Goal: Check status: Check status

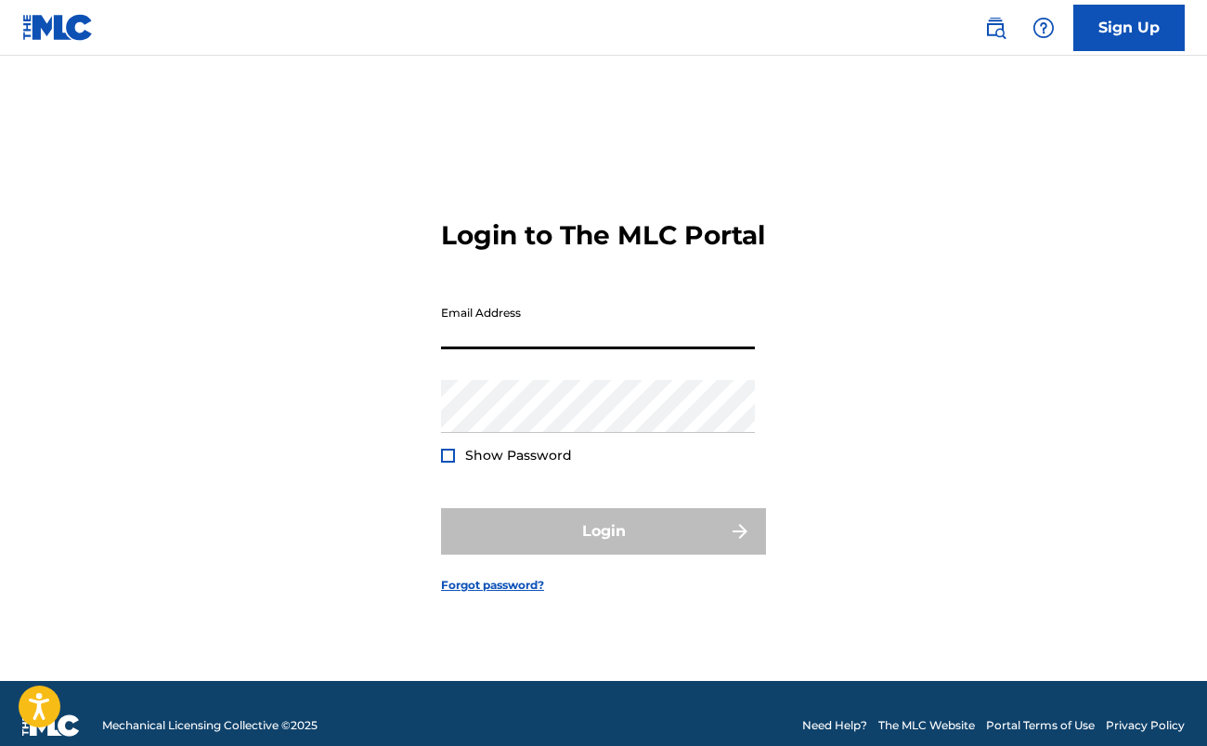
type input "[EMAIL_ADDRESS][DOMAIN_NAME]"
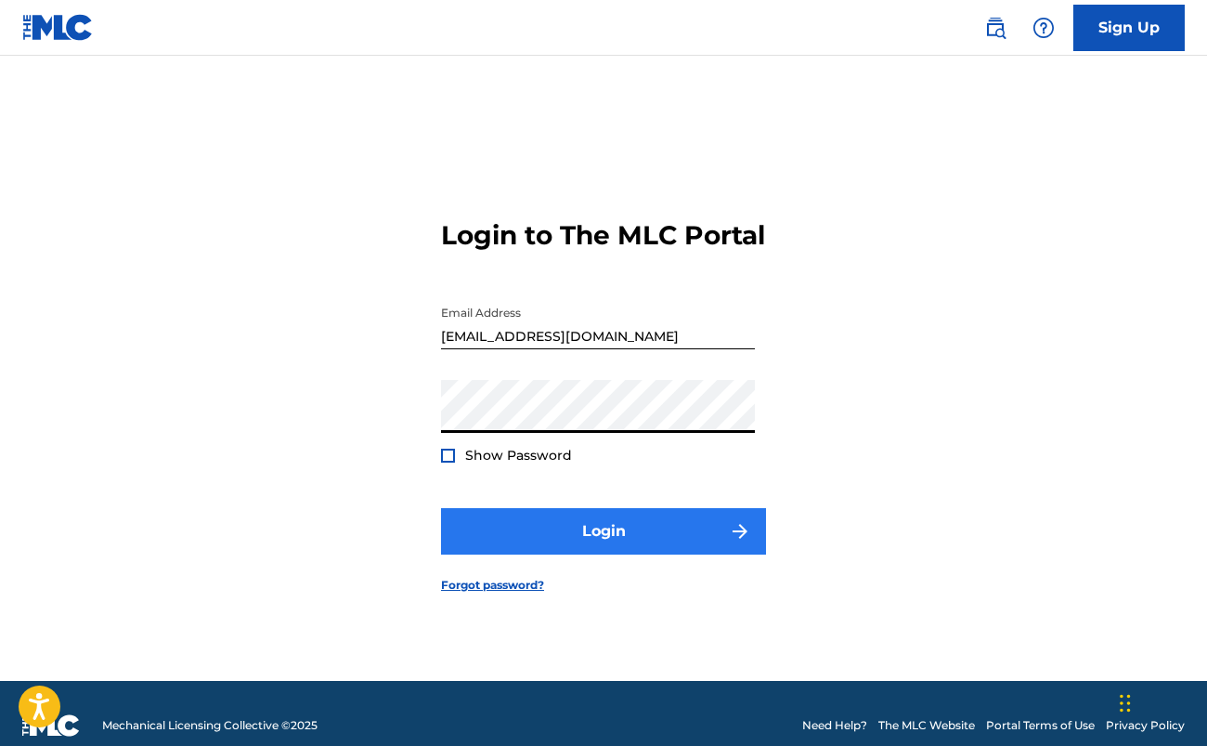
click at [615, 554] on button "Login" at bounding box center [603, 531] width 325 height 46
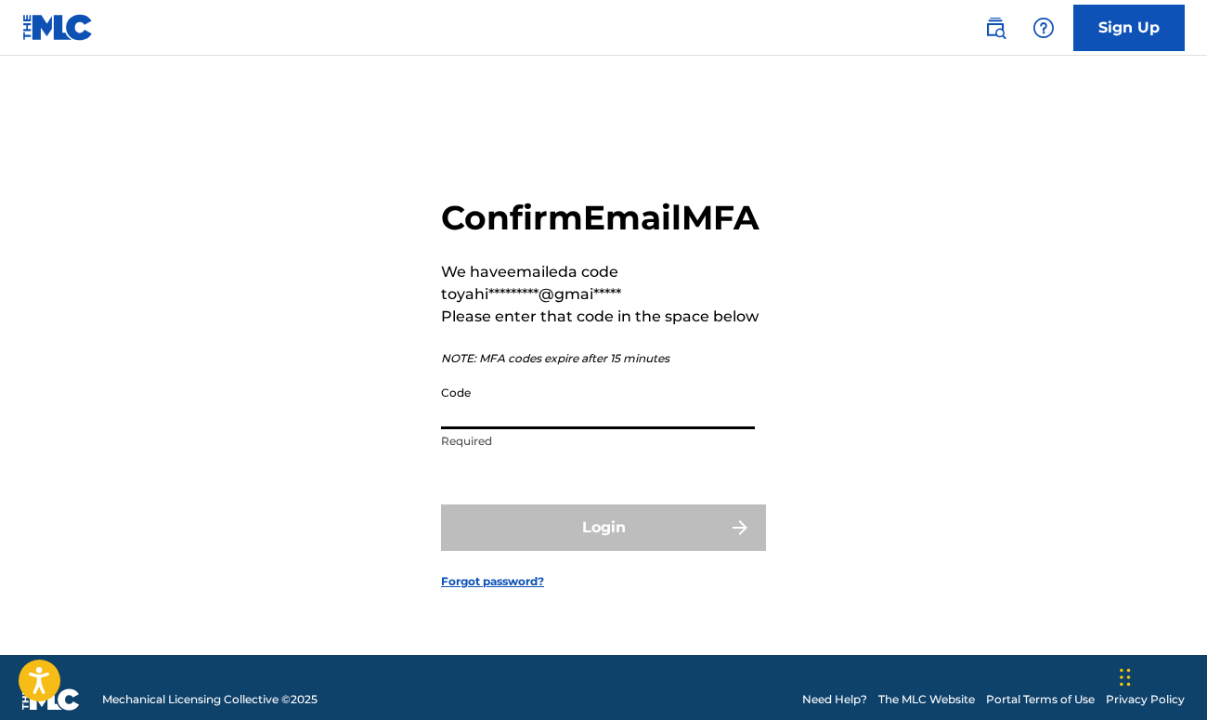
click at [461, 420] on input "Code" at bounding box center [598, 402] width 314 height 53
paste input "202926"
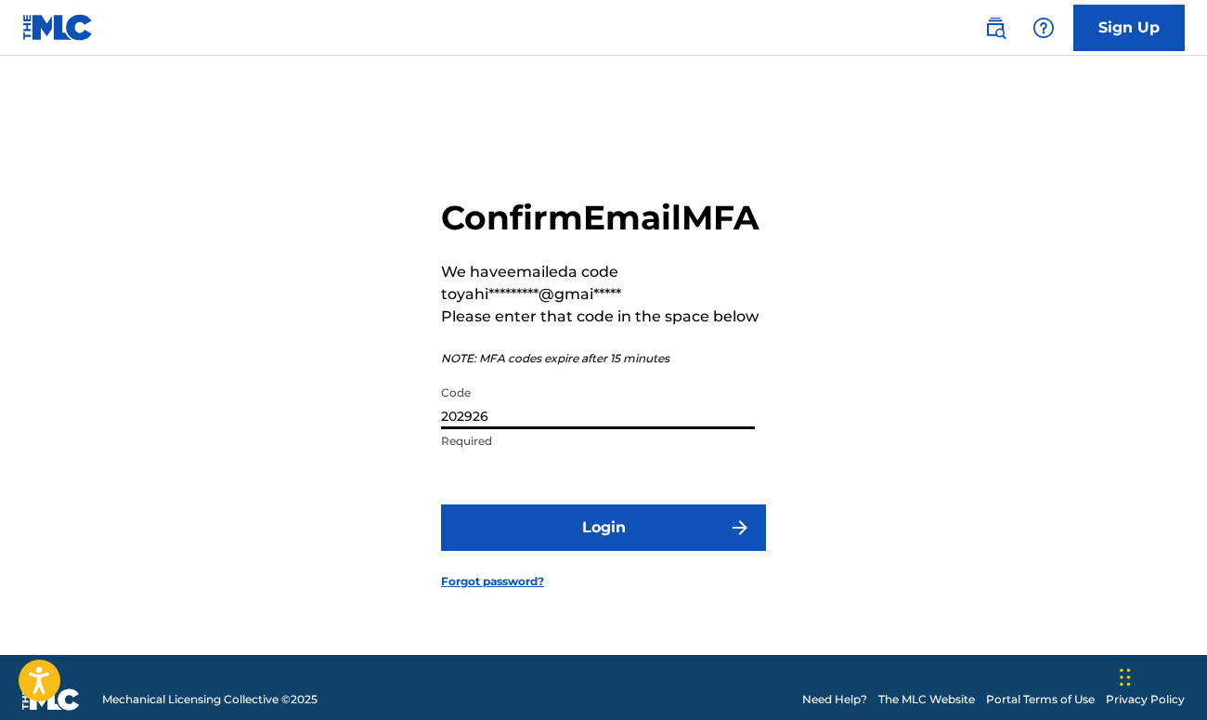
type input "202926"
click at [604, 548] on button "Login" at bounding box center [603, 527] width 325 height 46
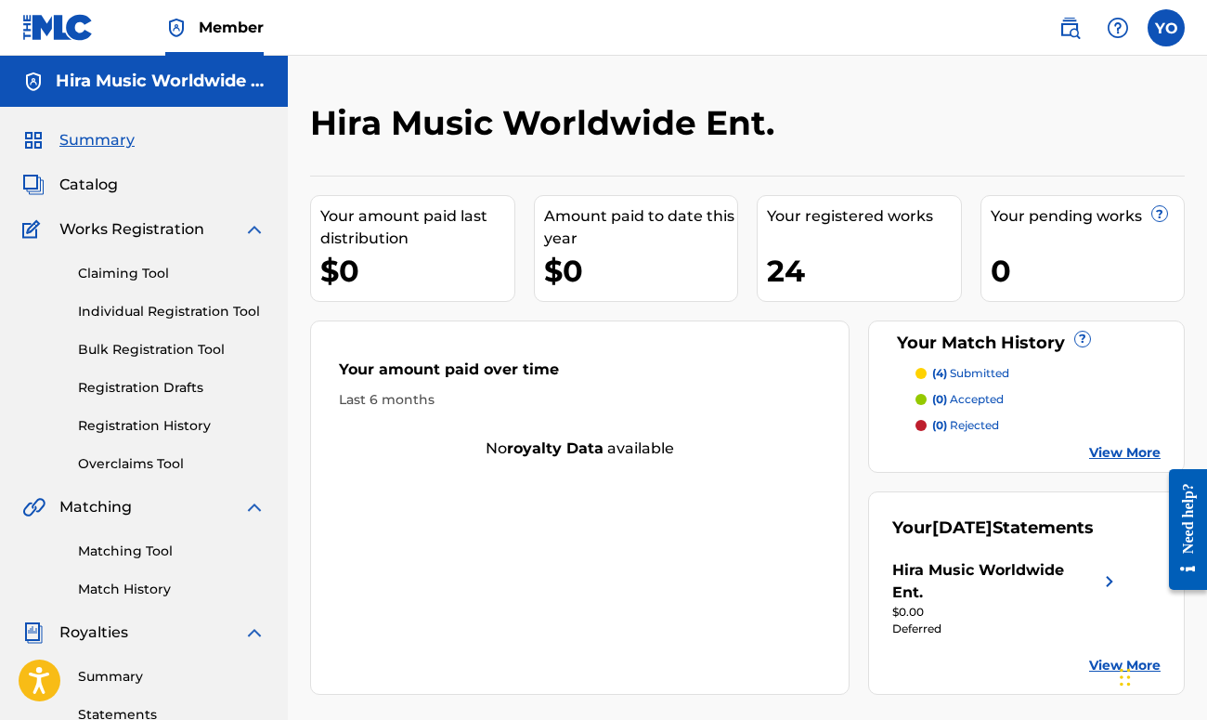
click at [970, 373] on p "(4) submitted" at bounding box center [970, 373] width 77 height 17
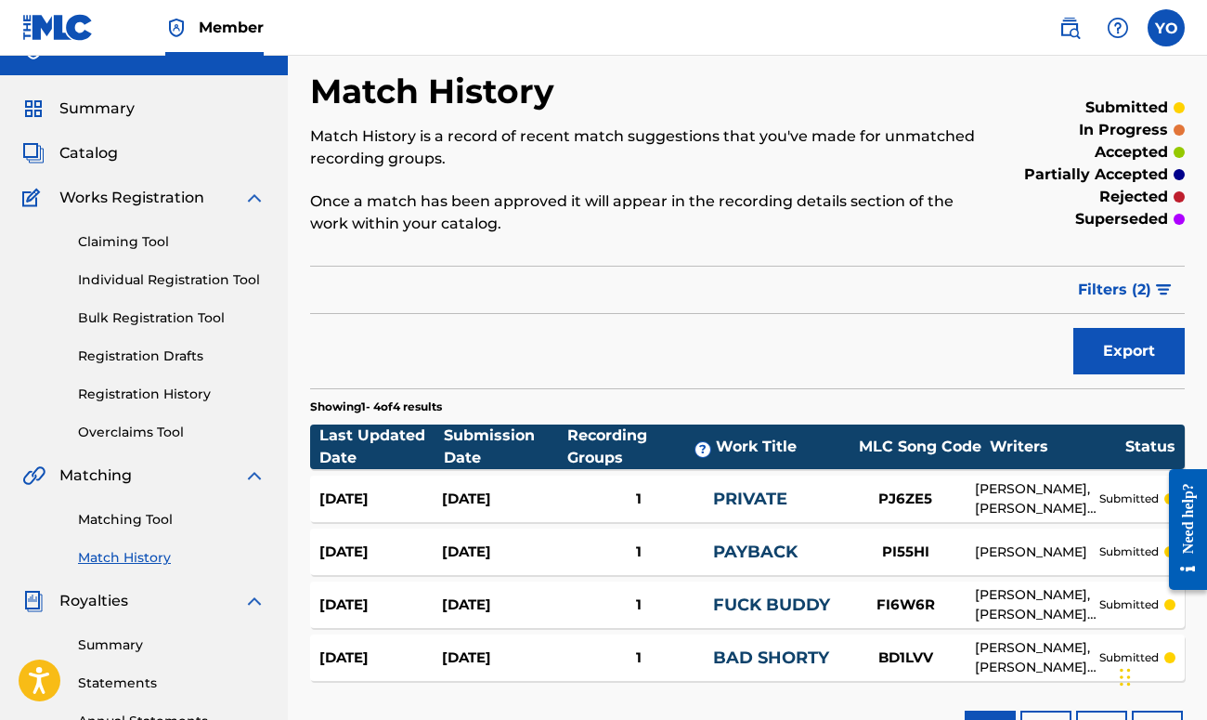
scroll to position [35, 0]
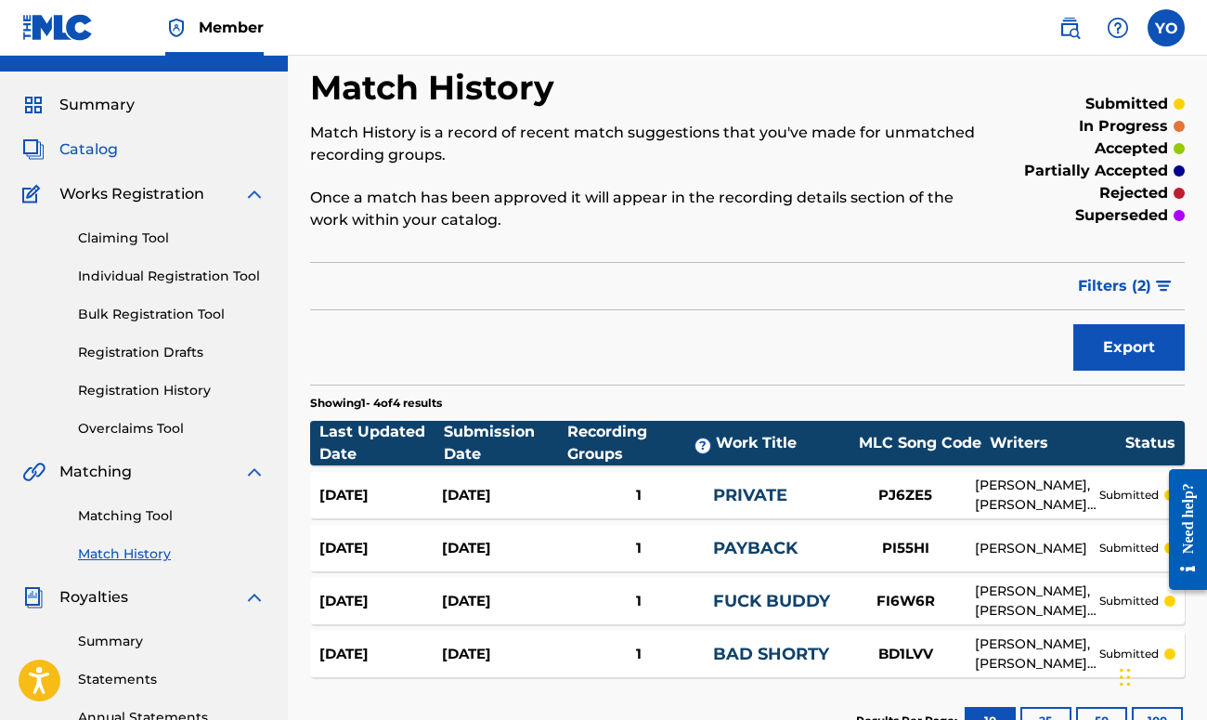
click at [96, 156] on span "Catalog" at bounding box center [88, 149] width 58 height 22
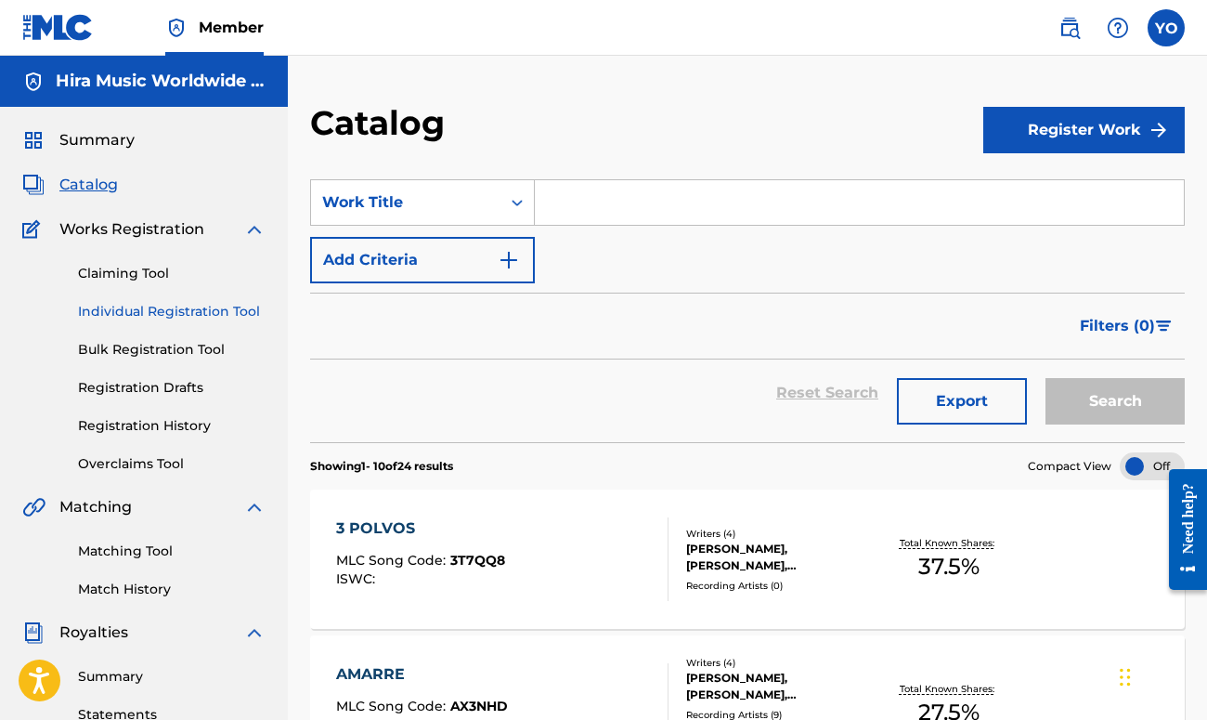
click at [151, 304] on link "Individual Registration Tool" at bounding box center [172, 311] width 188 height 19
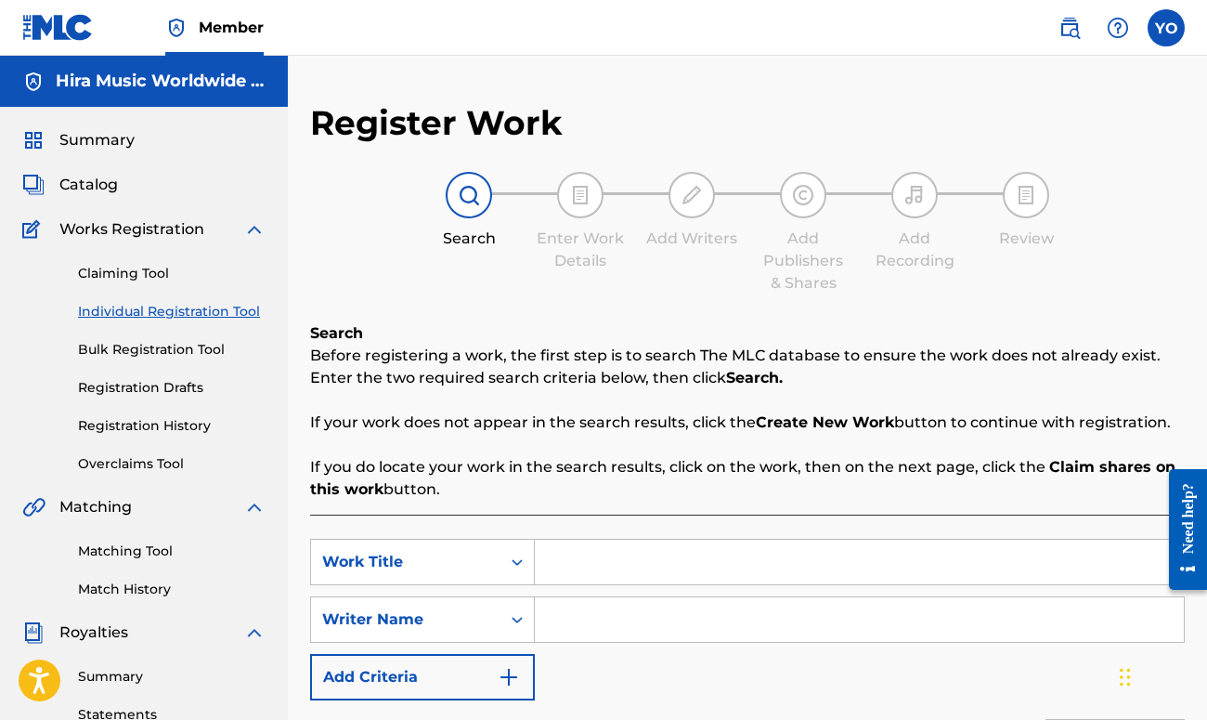
click at [225, 316] on link "Individual Registration Tool" at bounding box center [172, 311] width 188 height 19
click at [178, 422] on link "Registration History" at bounding box center [172, 425] width 188 height 19
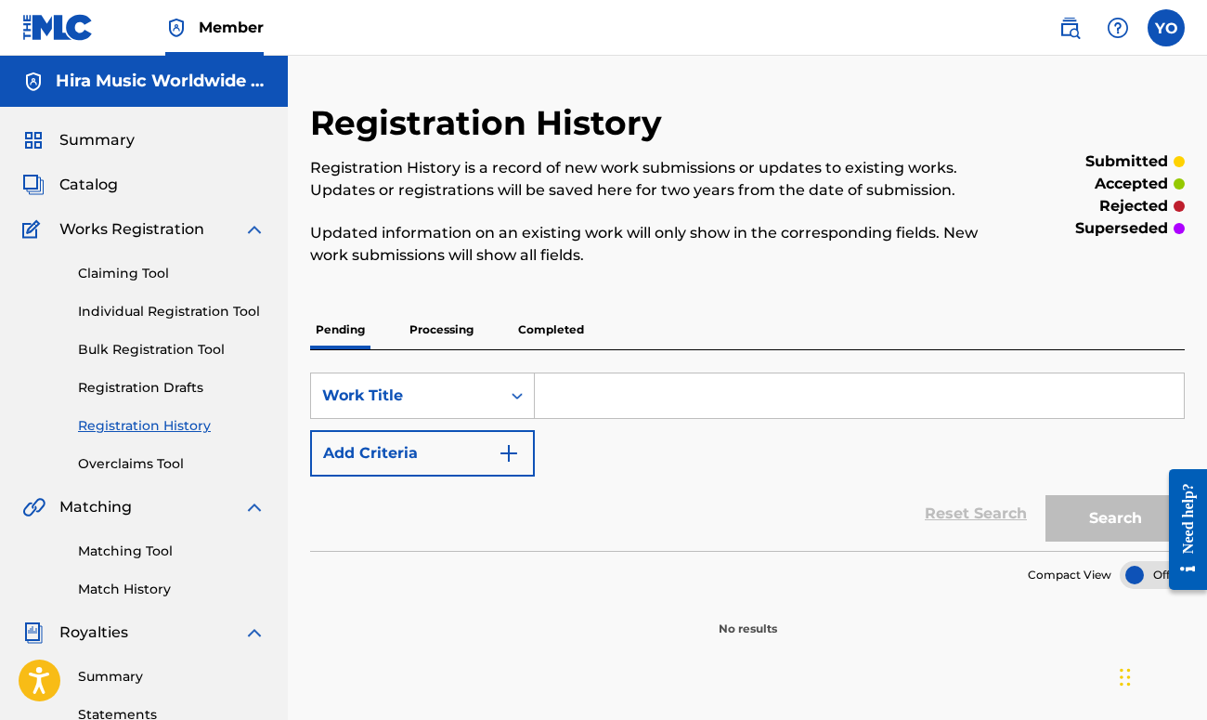
click at [434, 337] on p "Processing" at bounding box center [441, 329] width 75 height 39
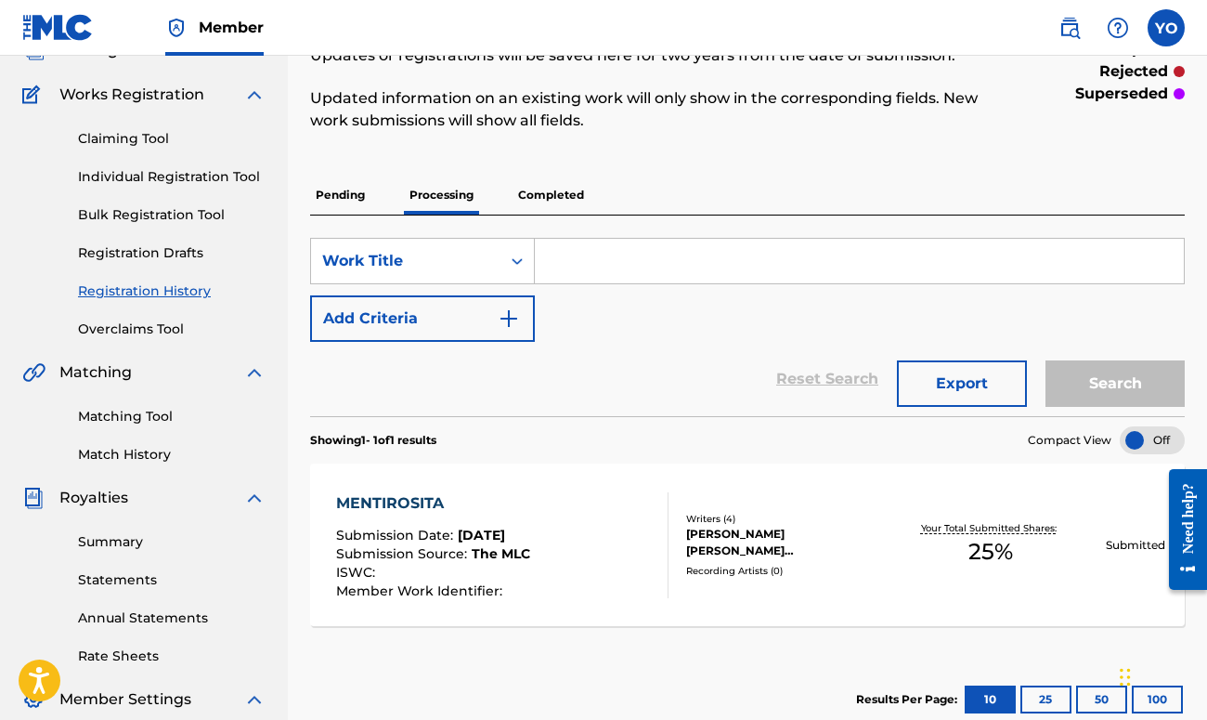
scroll to position [123, 0]
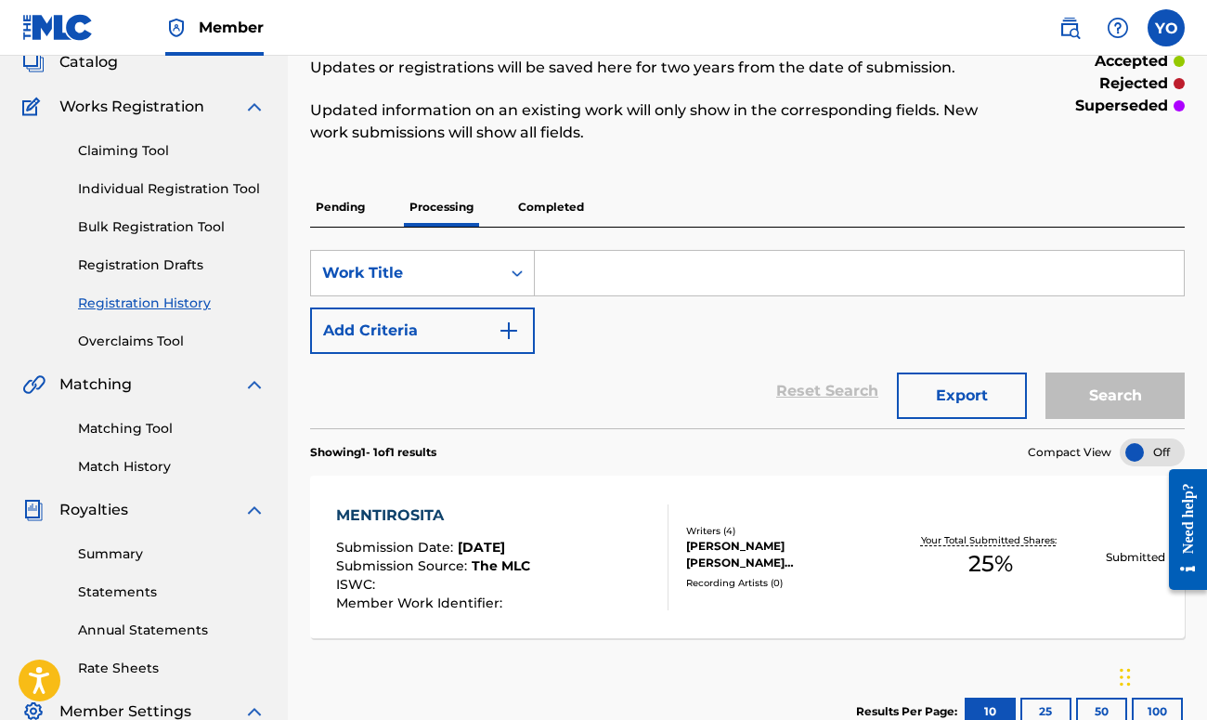
click at [552, 208] on p "Completed" at bounding box center [551, 207] width 77 height 39
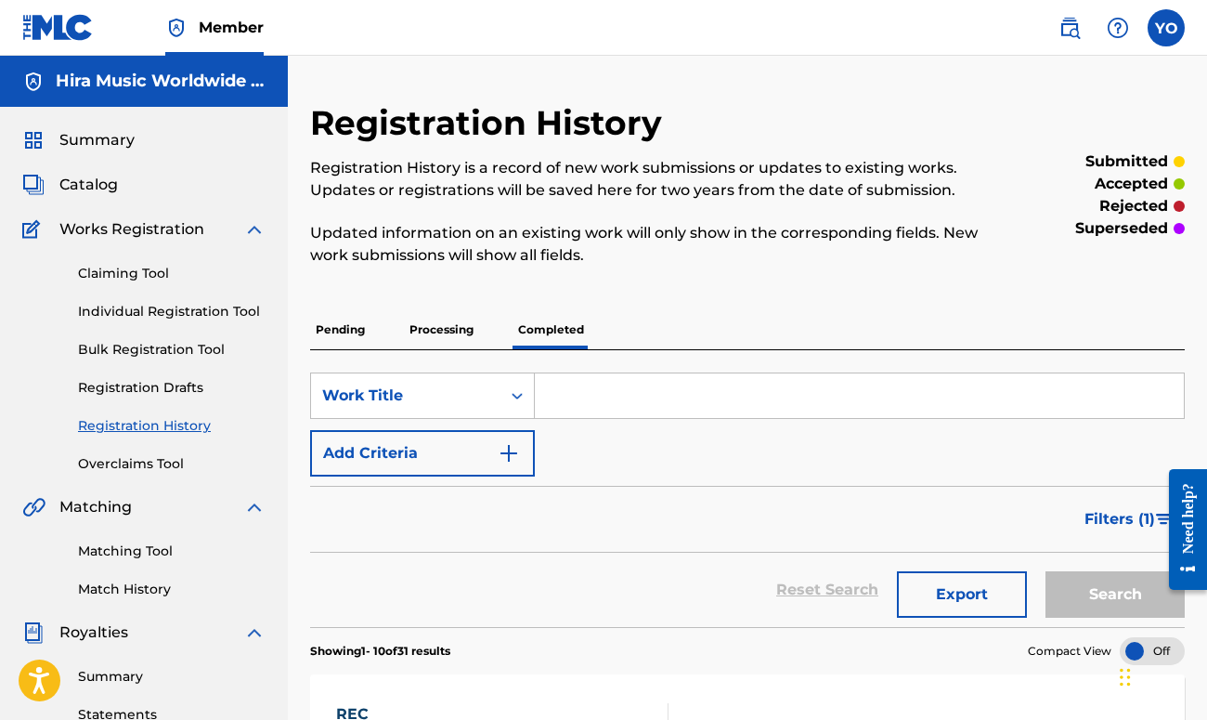
click at [469, 335] on p "Processing" at bounding box center [441, 329] width 75 height 39
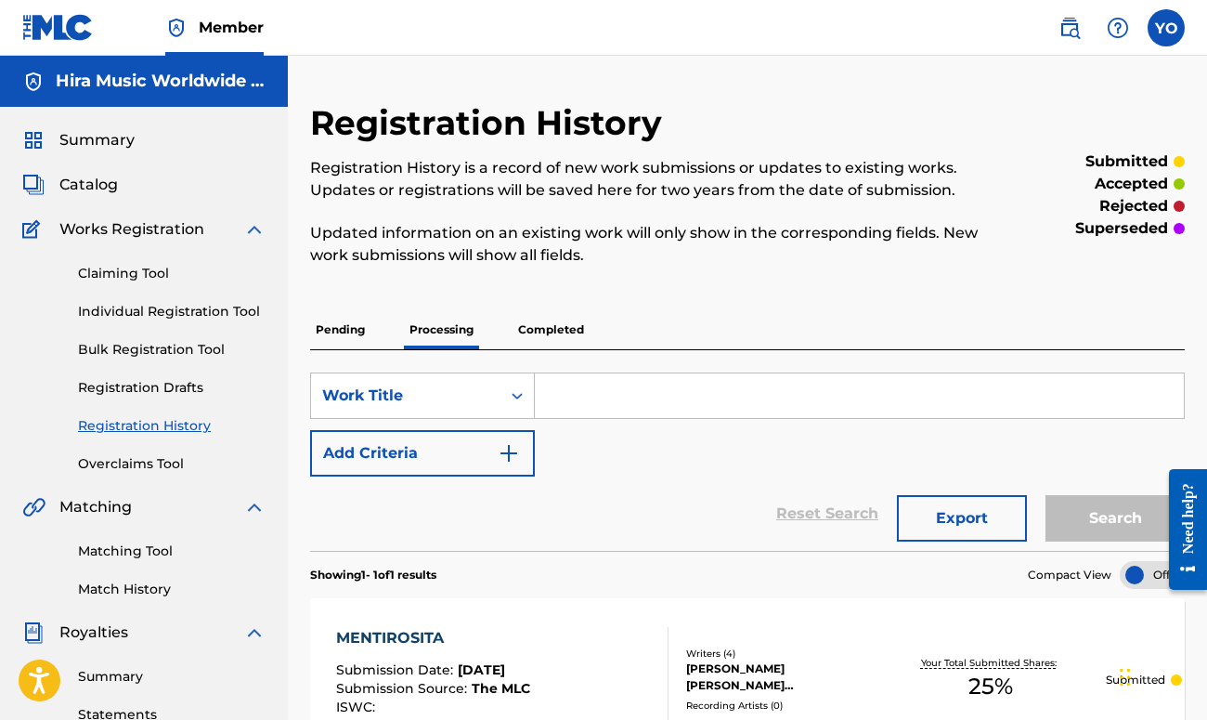
click at [368, 326] on p "Pending" at bounding box center [340, 329] width 60 height 39
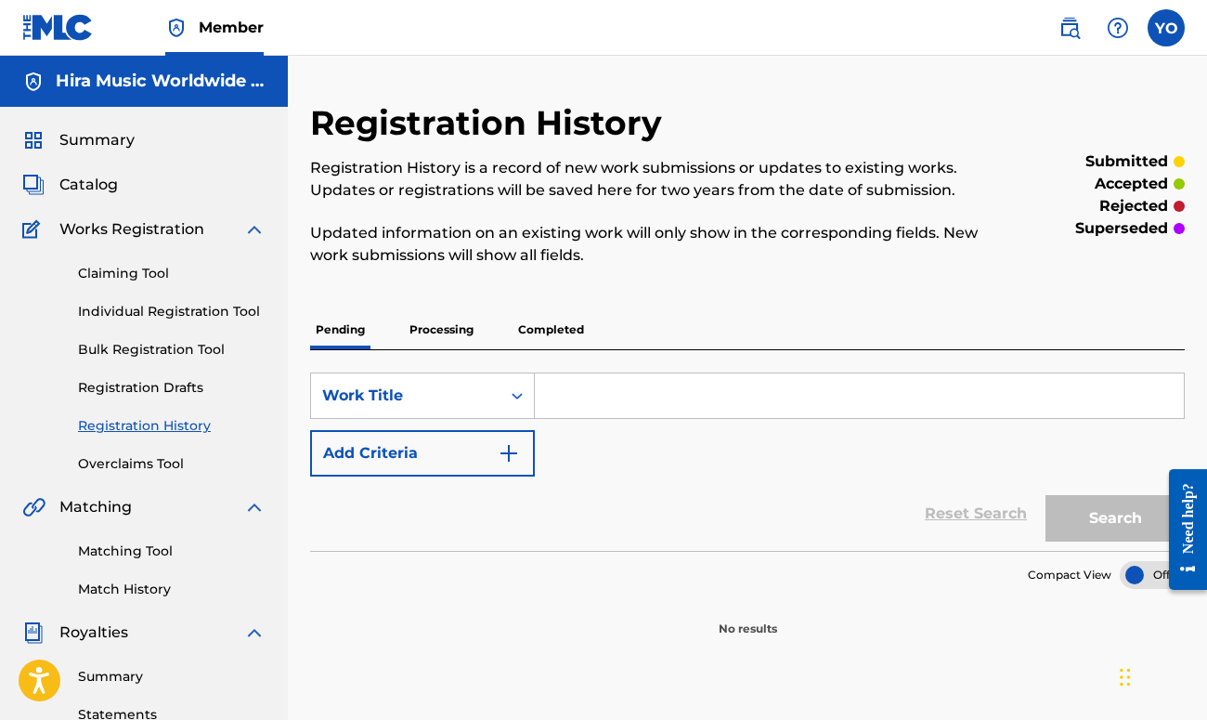
click at [436, 345] on p "Processing" at bounding box center [441, 329] width 75 height 39
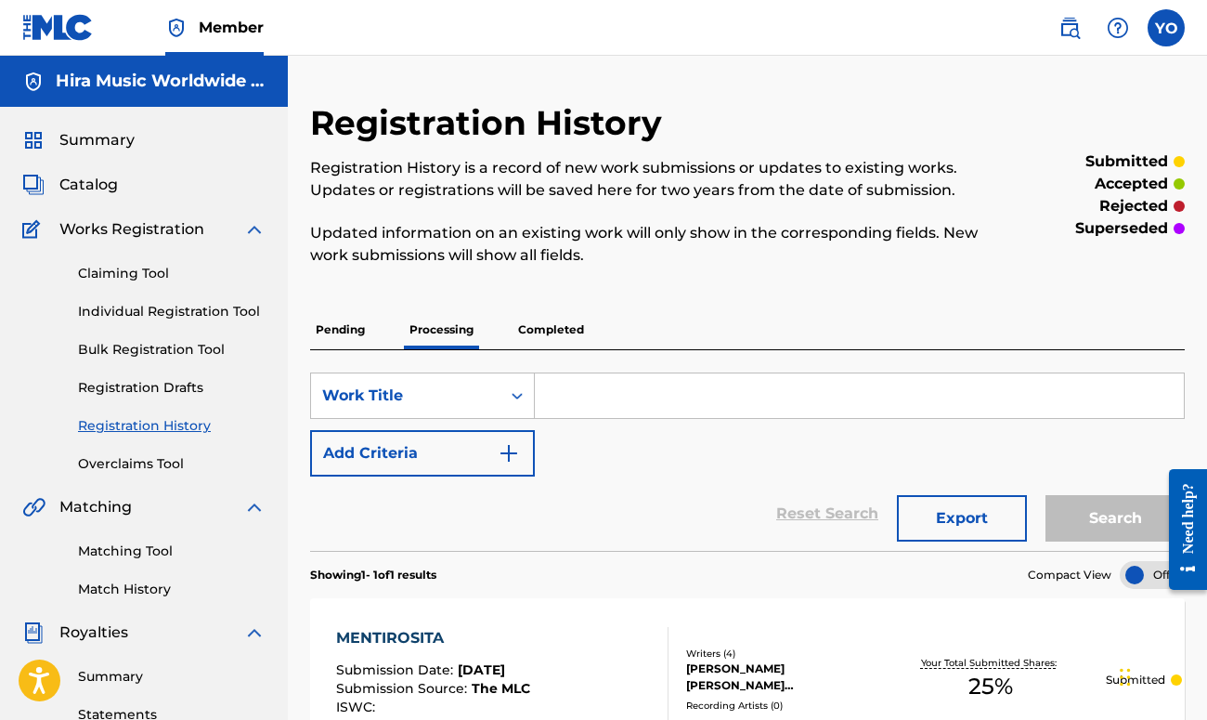
click at [383, 348] on div "Pending Processing Completed" at bounding box center [747, 329] width 875 height 39
click at [359, 337] on p "Pending" at bounding box center [340, 329] width 60 height 39
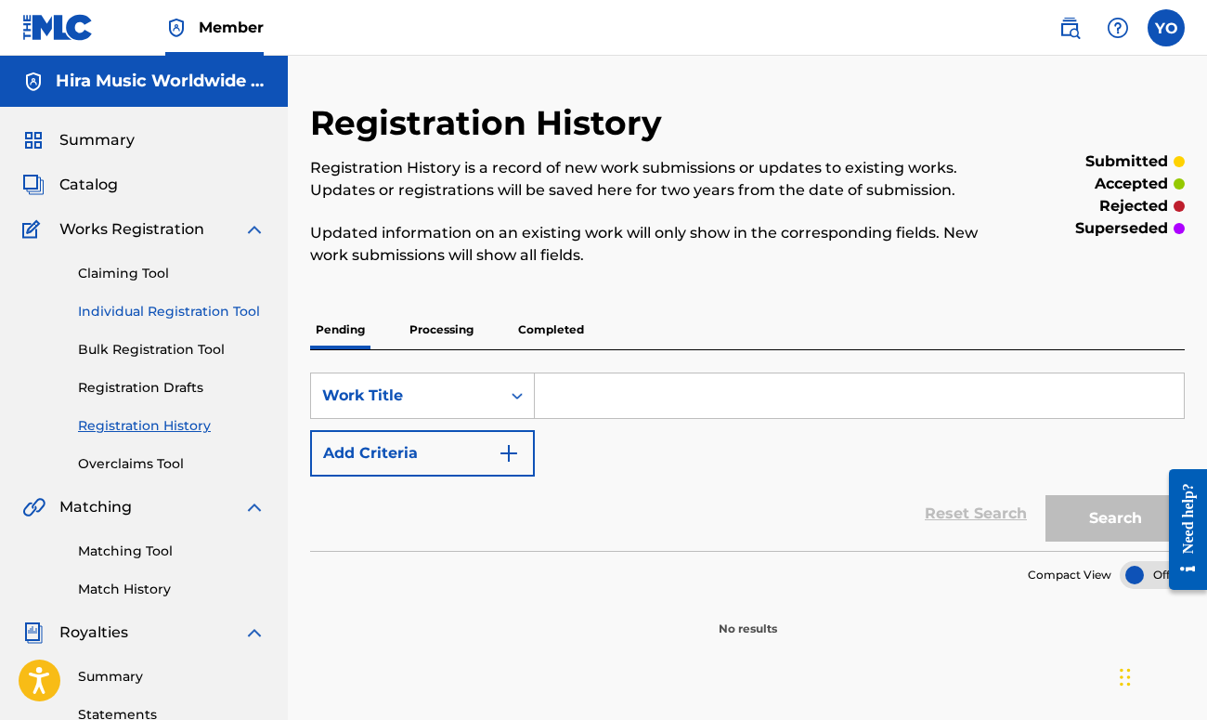
click at [201, 311] on link "Individual Registration Tool" at bounding box center [172, 311] width 188 height 19
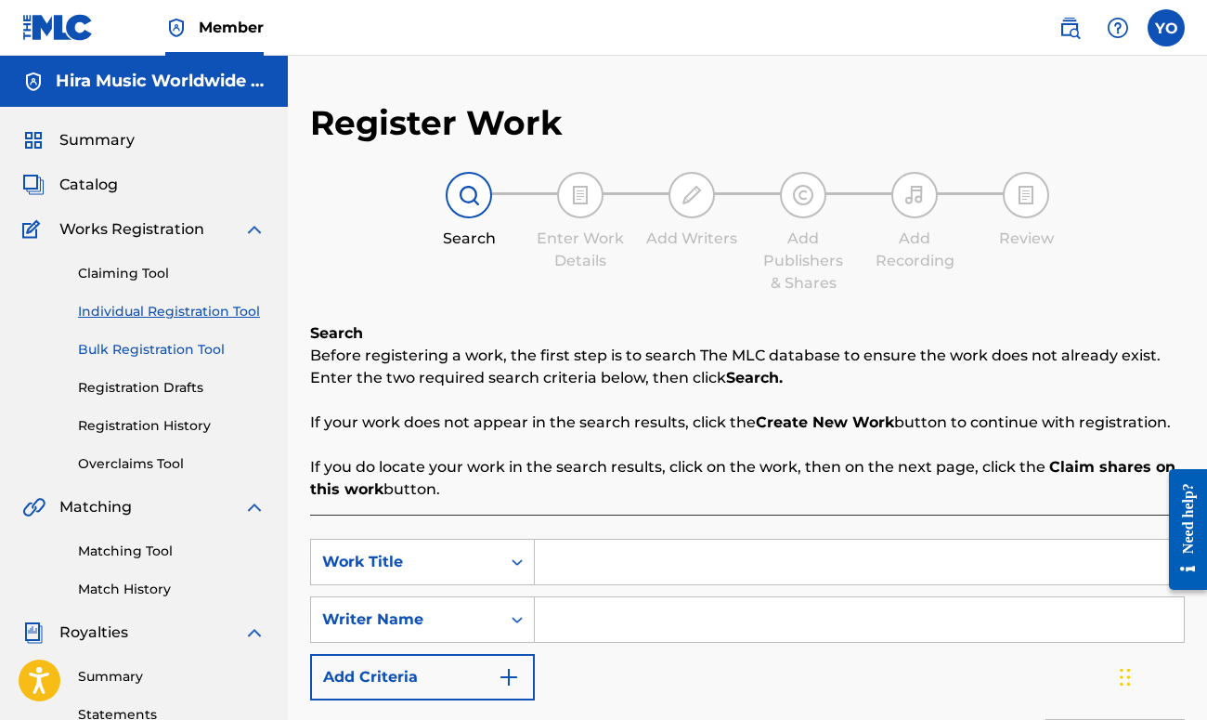
click at [188, 346] on link "Bulk Registration Tool" at bounding box center [172, 349] width 188 height 19
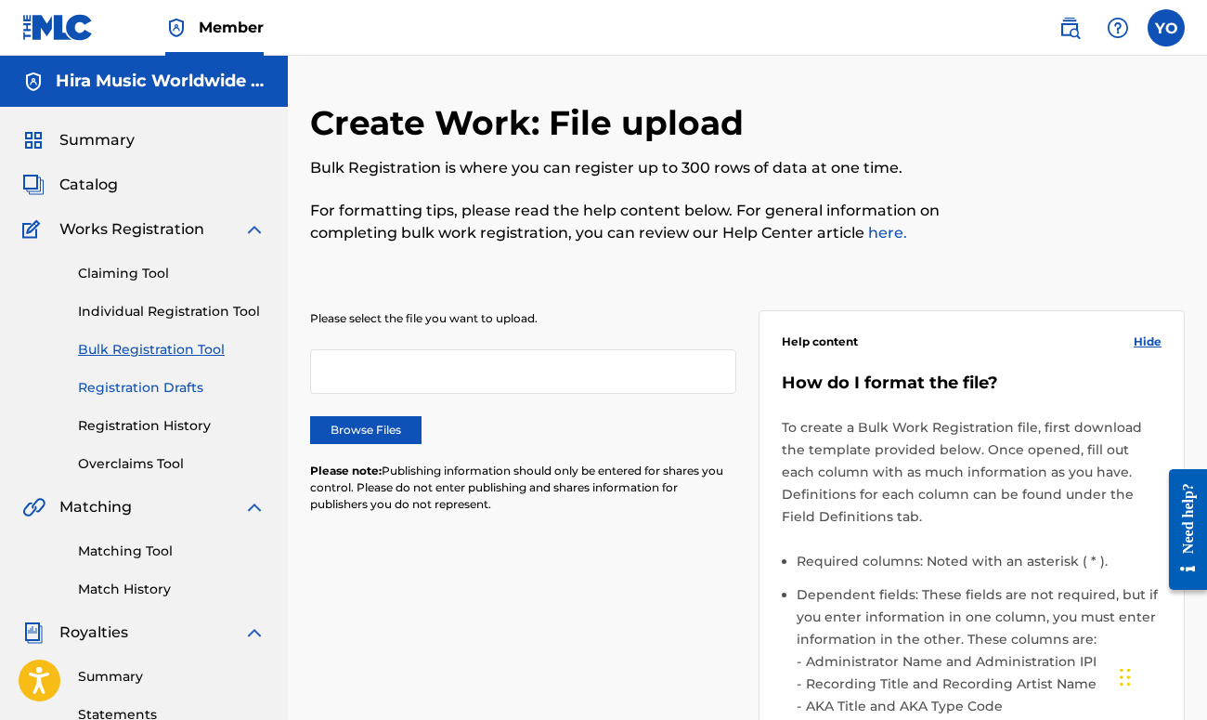
click at [176, 381] on link "Registration Drafts" at bounding box center [172, 387] width 188 height 19
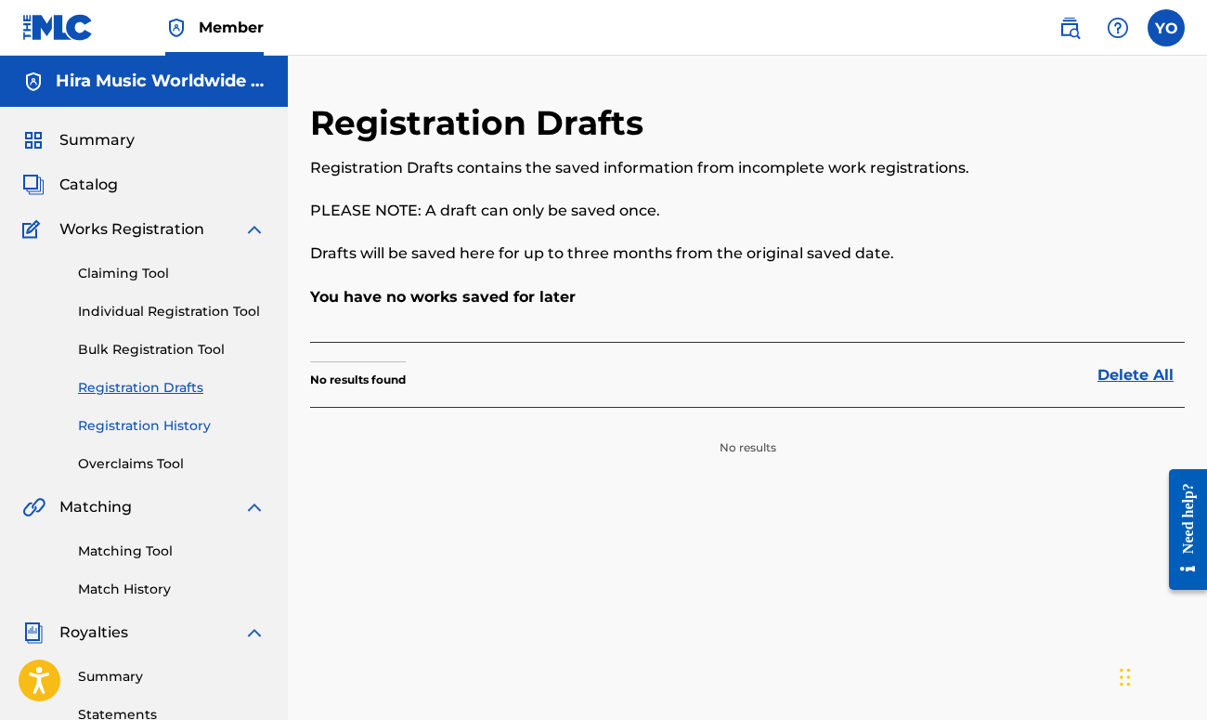
click at [177, 430] on link "Registration History" at bounding box center [172, 425] width 188 height 19
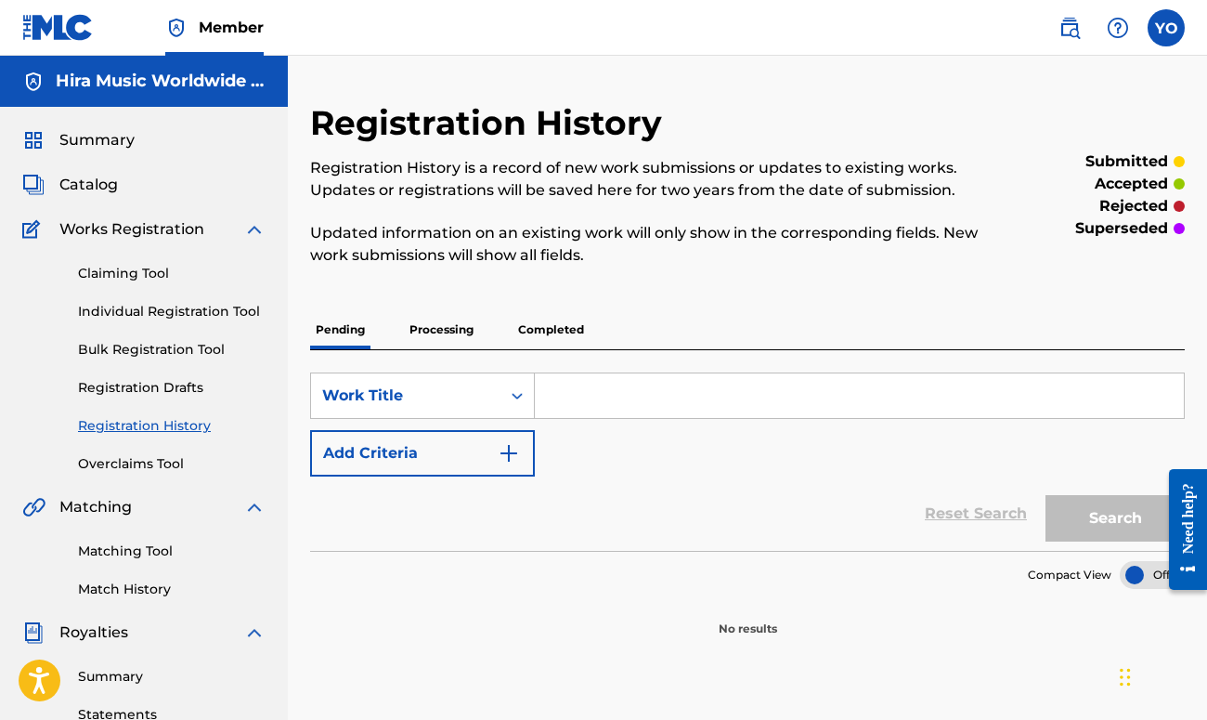
click at [572, 323] on p "Completed" at bounding box center [551, 329] width 77 height 39
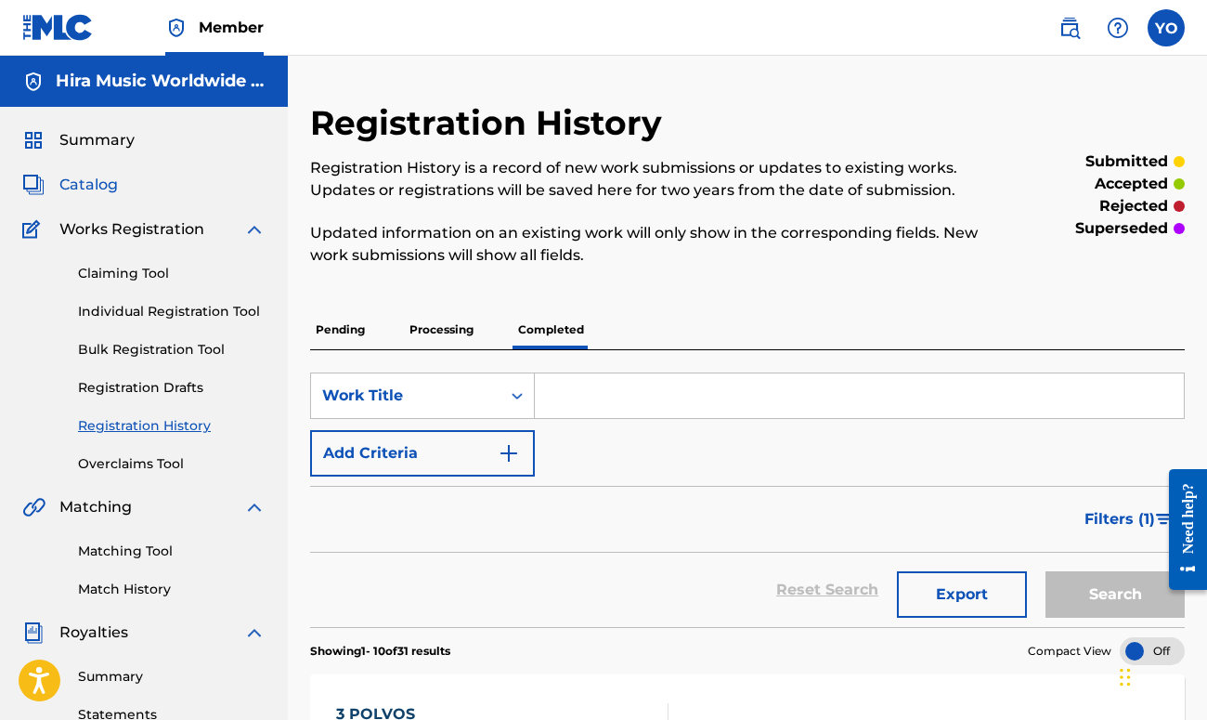
click at [110, 180] on span "Catalog" at bounding box center [88, 185] width 58 height 22
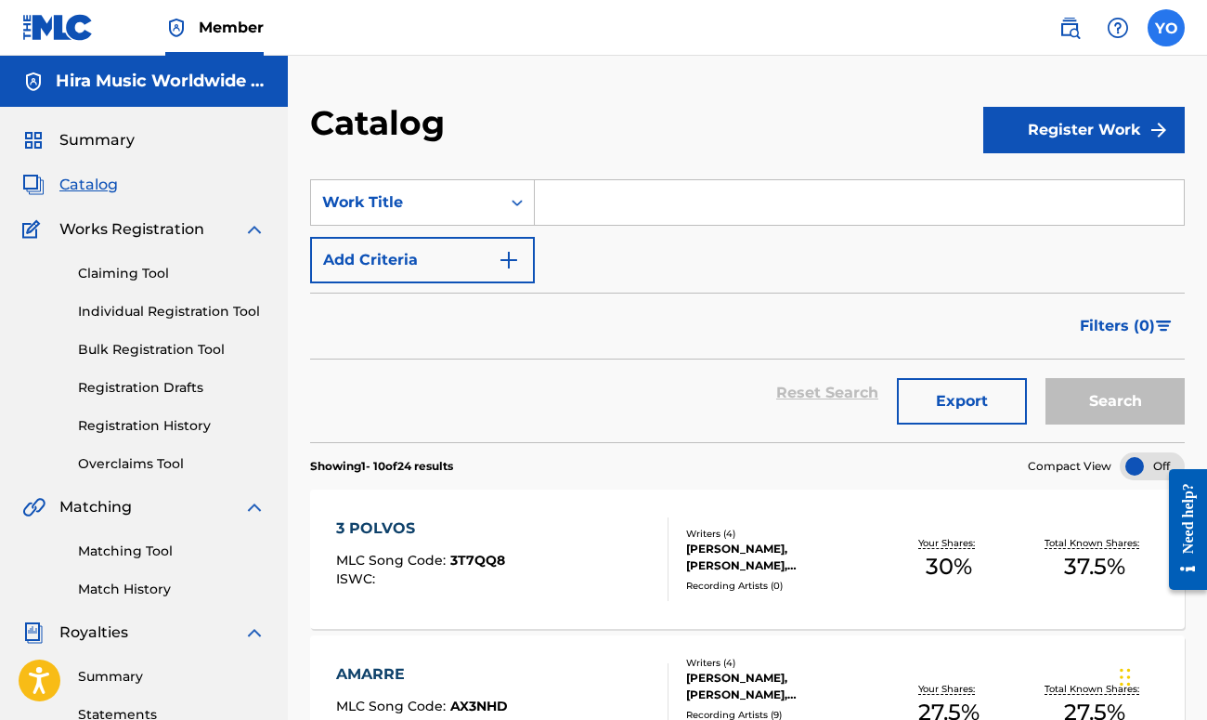
click at [1161, 29] on label at bounding box center [1166, 27] width 37 height 37
click at [1166, 28] on input "YO [PERSON_NAME] [PERSON_NAME] [EMAIL_ADDRESS][DOMAIN_NAME] Notification Prefer…" at bounding box center [1166, 28] width 0 height 0
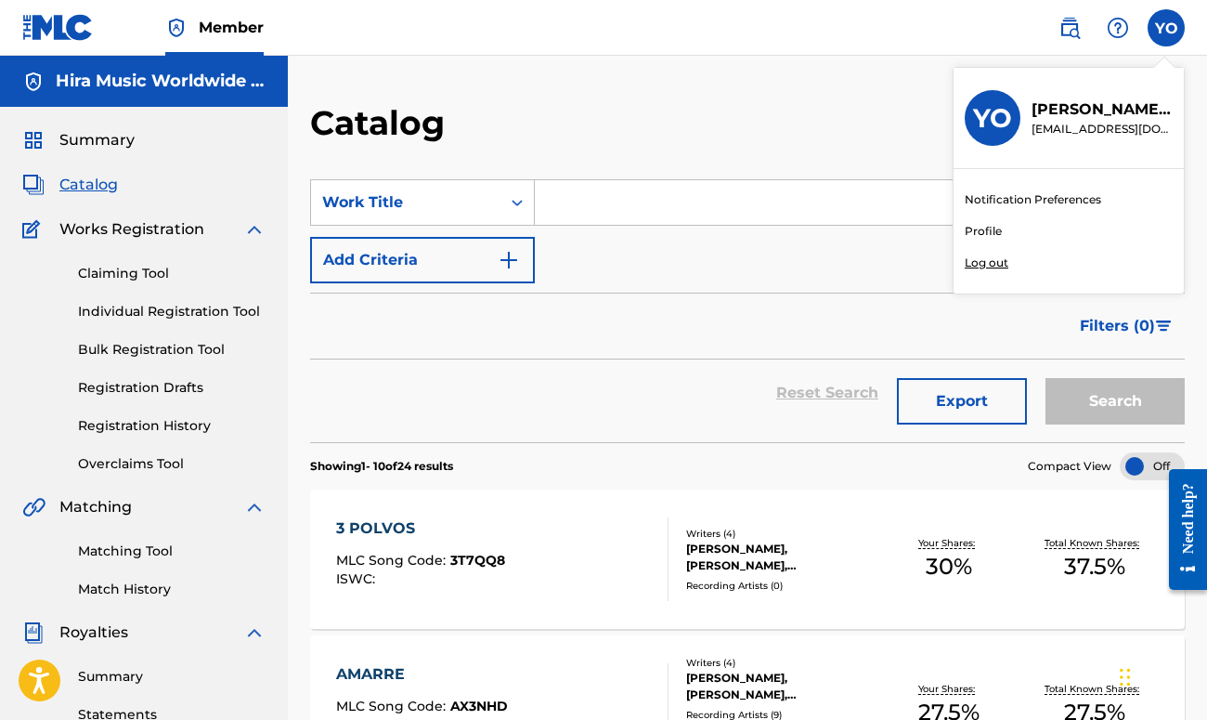
click at [979, 261] on p "Log out" at bounding box center [987, 262] width 44 height 17
click at [1166, 28] on input "YO [PERSON_NAME] [PERSON_NAME] [EMAIL_ADDRESS][DOMAIN_NAME] Notification Prefer…" at bounding box center [1166, 28] width 0 height 0
